Goal: Use online tool/utility: Use online tool/utility

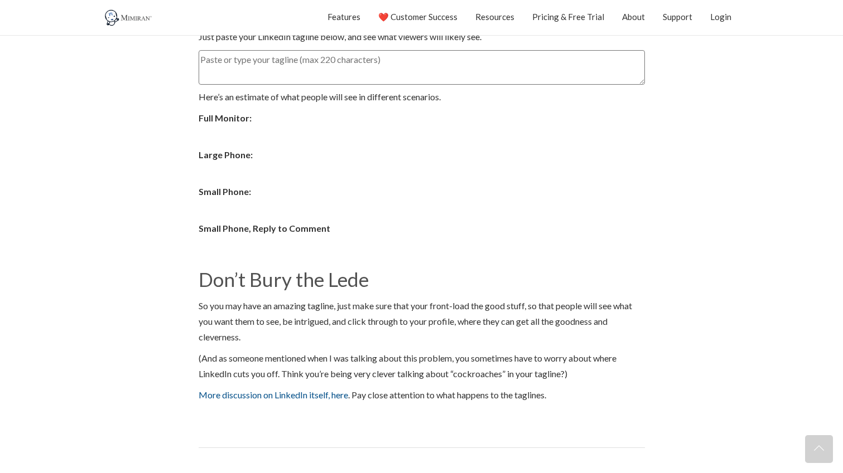
scroll to position [86, 0]
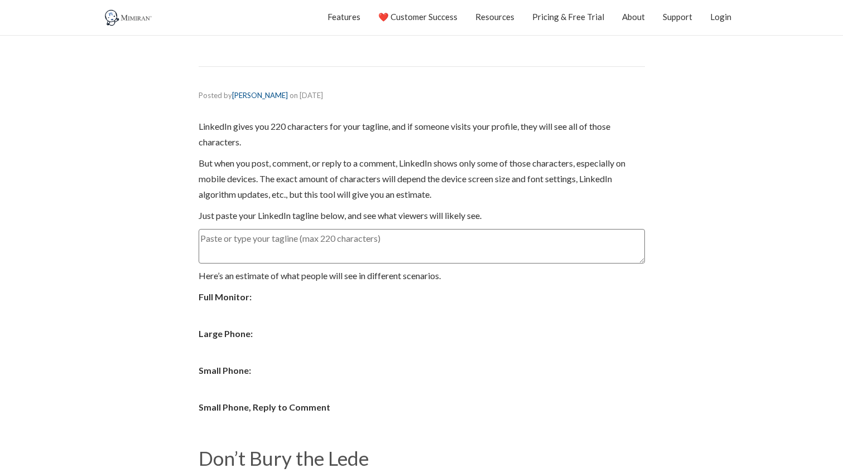
click at [245, 243] on textarea at bounding box center [422, 246] width 446 height 35
paste textarea "Website sitting static? I make it your best salesperson | Founder + Creative Di…"
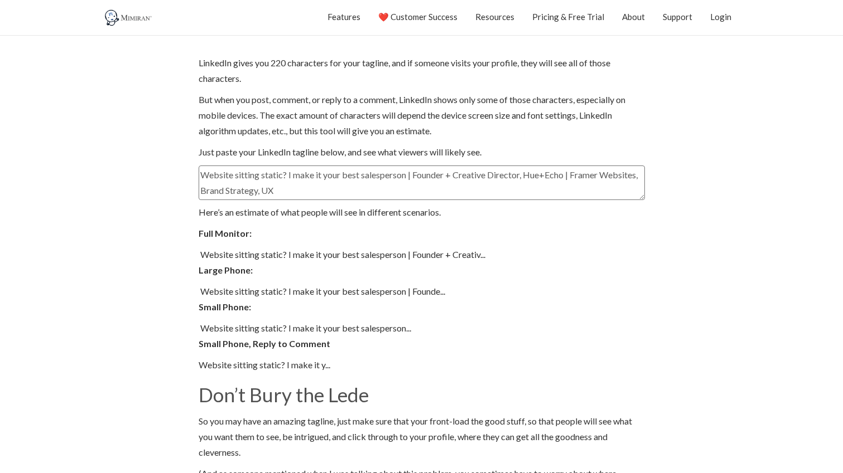
scroll to position [153, 0]
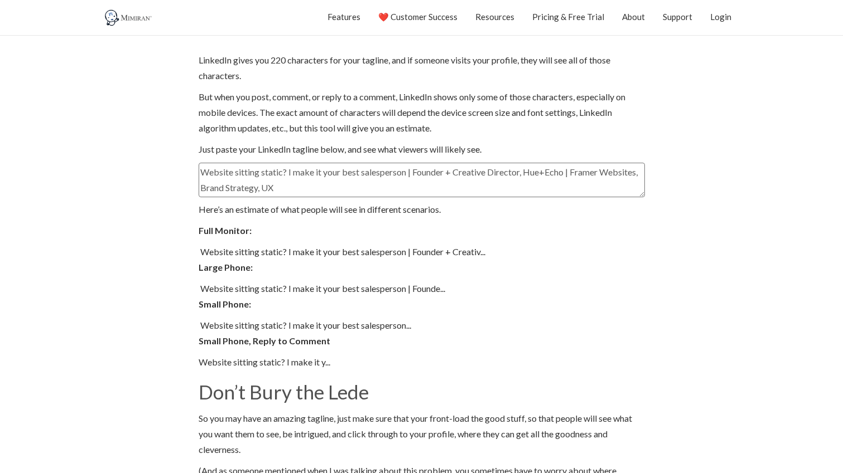
click at [224, 178] on textarea "Website sitting static? I make it your best salesperson | Founder + Creative Di…" at bounding box center [422, 180] width 446 height 35
paste textarea "Hey founders, is your w"
click at [250, 189] on textarea "Hey founders, is your website sitting static? I make it your best salesperson |…" at bounding box center [422, 180] width 446 height 35
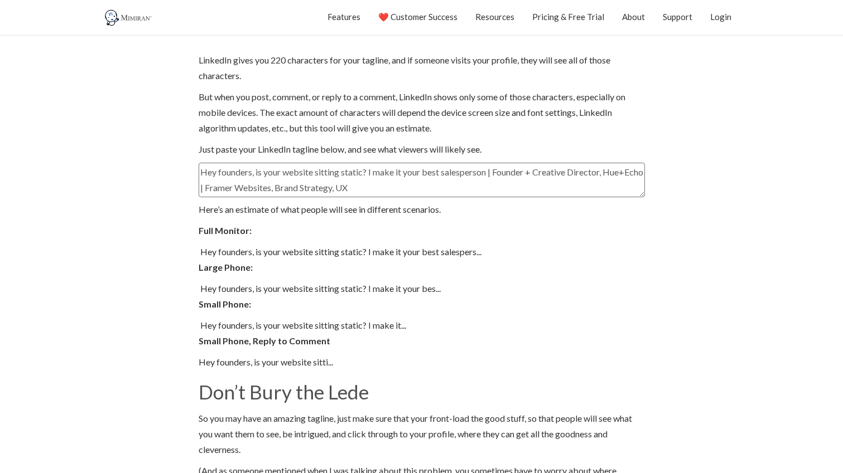
click at [250, 189] on textarea "Hey founders, is your website sitting static? I make it your best salesperson |…" at bounding box center [422, 180] width 446 height 35
click at [250, 172] on textarea "Hey founders, is your website sitting static? I make it your best salesperson |…" at bounding box center [422, 180] width 446 height 35
paste textarea "performing"
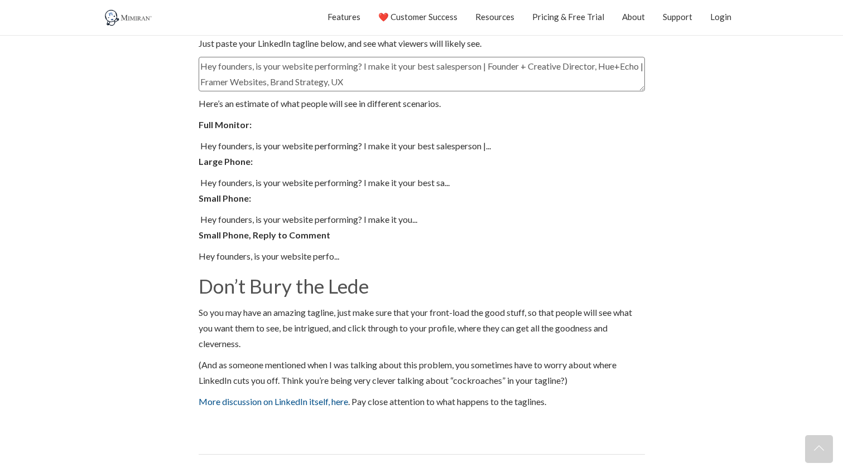
scroll to position [260, 0]
type textarea "Hey founders, is your website performing? I make it your best salesperson | Fou…"
